Goal: Task Accomplishment & Management: Manage account settings

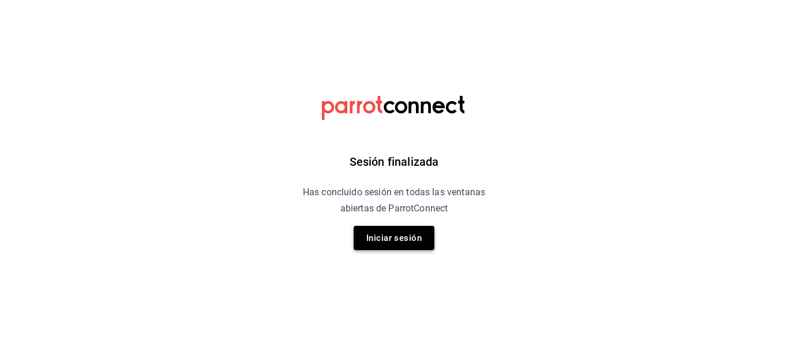
click at [425, 241] on button "Iniciar sesión" at bounding box center [394, 238] width 81 height 24
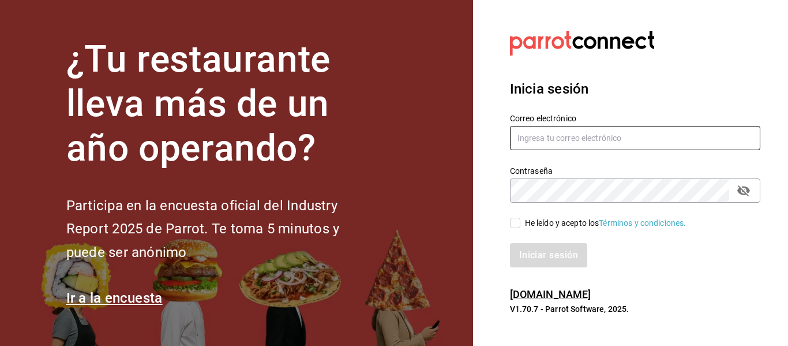
type input "adrianasc324@gmail.com.mx"
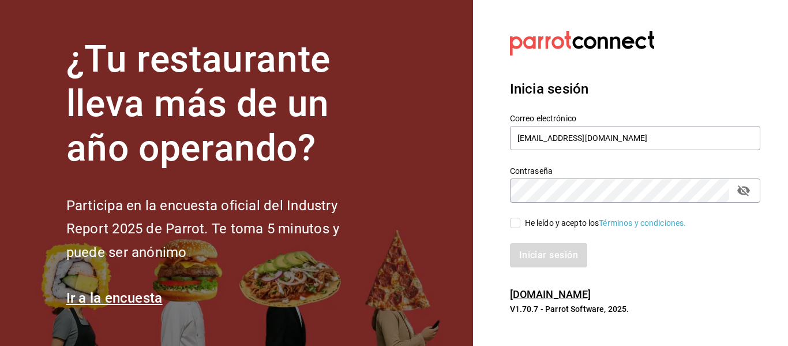
click at [518, 223] on input "He leído y acepto los Términos y condiciones." at bounding box center [515, 223] width 10 height 10
checkbox input "true"
click at [530, 242] on div "Iniciar sesión" at bounding box center [628, 248] width 264 height 38
click at [533, 251] on button "Iniciar sesión" at bounding box center [549, 255] width 78 height 24
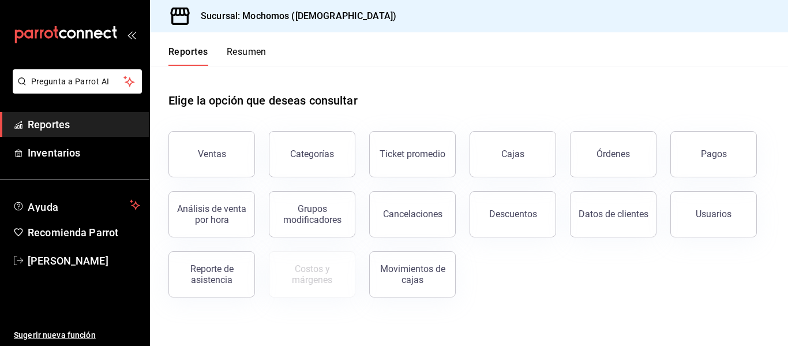
click at [738, 160] on button "Pagos" at bounding box center [714, 154] width 87 height 46
